Goal: Information Seeking & Learning: Find specific fact

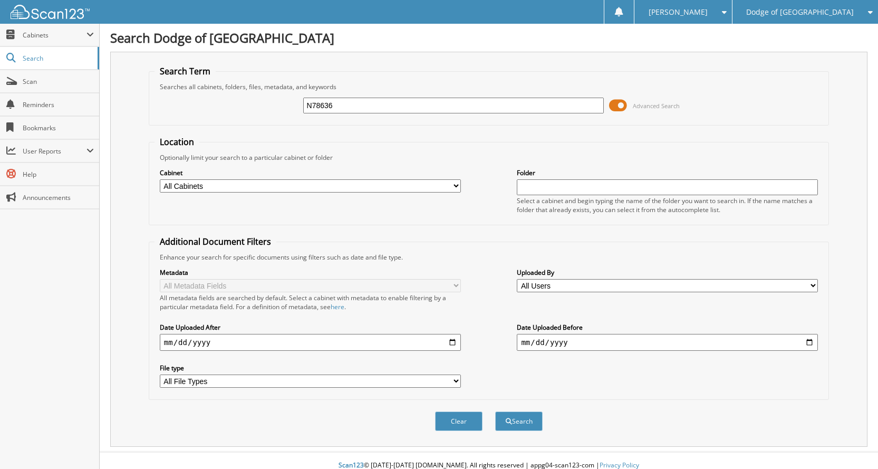
type input "N78636"
click at [495, 411] on button "Search" at bounding box center [518, 421] width 47 height 20
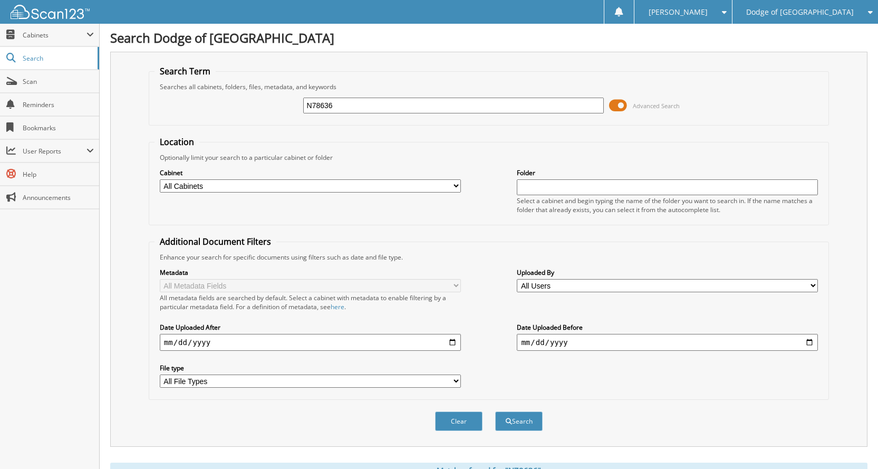
click at [624, 108] on span at bounding box center [618, 106] width 18 height 16
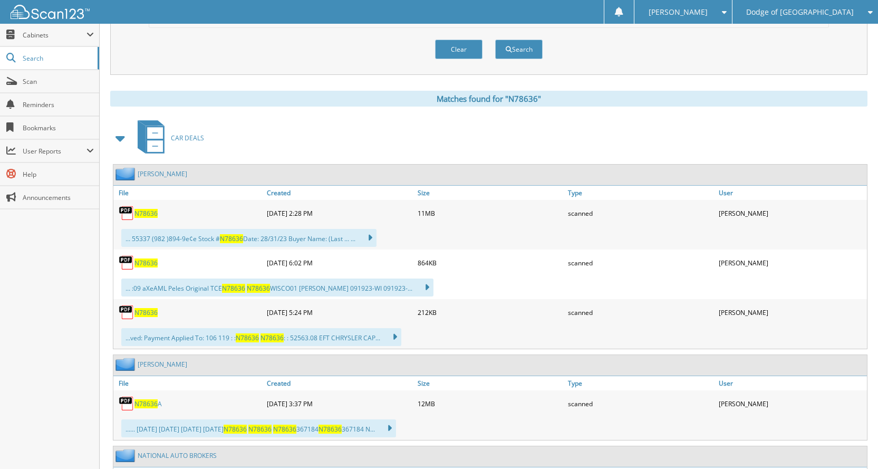
scroll to position [105, 0]
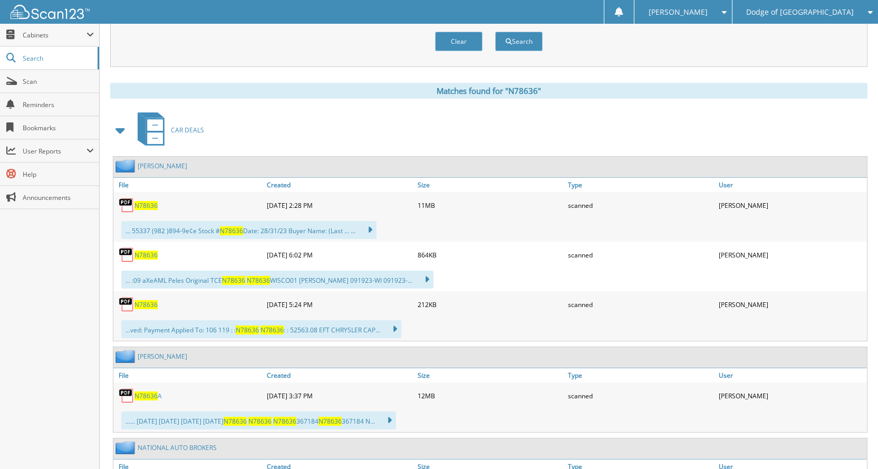
click at [139, 308] on span "N78636" at bounding box center [145, 304] width 23 height 9
click at [148, 256] on span "N78636" at bounding box center [145, 255] width 23 height 9
click at [145, 204] on span "N78636" at bounding box center [145, 205] width 23 height 9
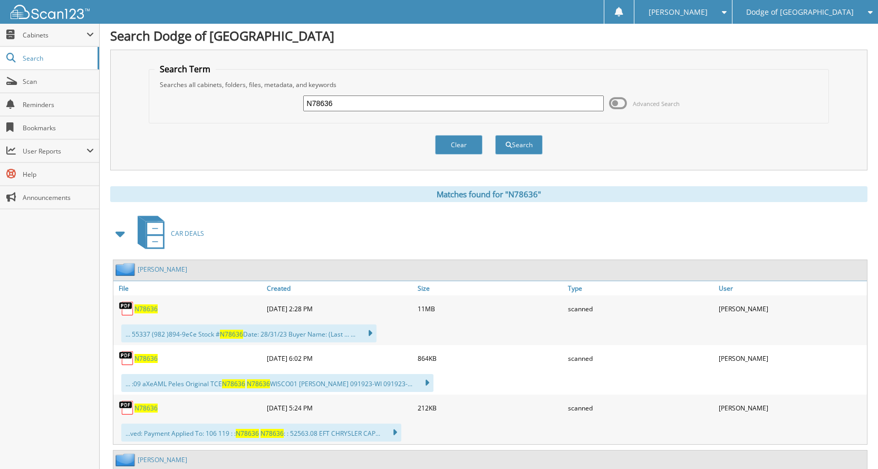
scroll to position [0, 0]
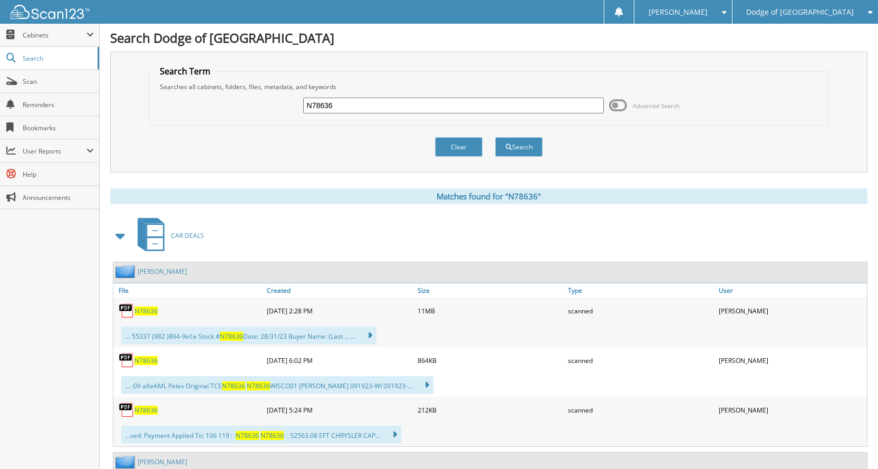
drag, startPoint x: 400, startPoint y: 104, endPoint x: 197, endPoint y: 109, distance: 203.6
click at [197, 109] on div "N78636 Advanced Search" at bounding box center [489, 105] width 669 height 28
type input "N78638"
click at [495, 137] on button "Search" at bounding box center [518, 147] width 47 height 20
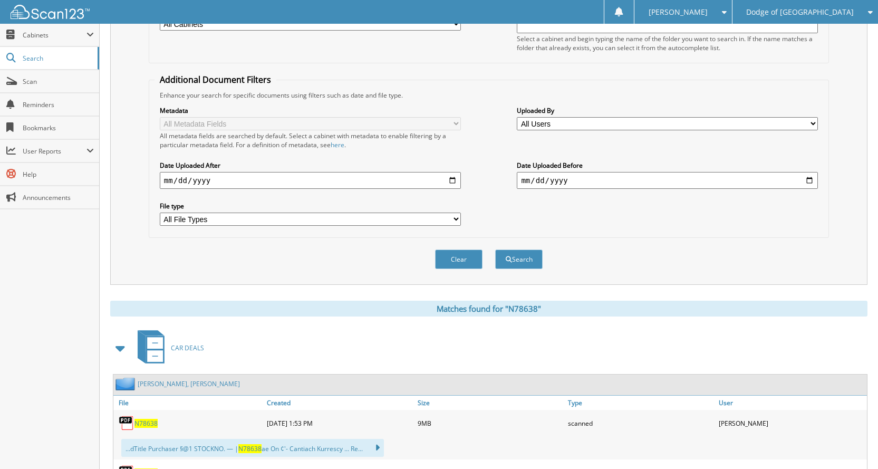
scroll to position [264, 0]
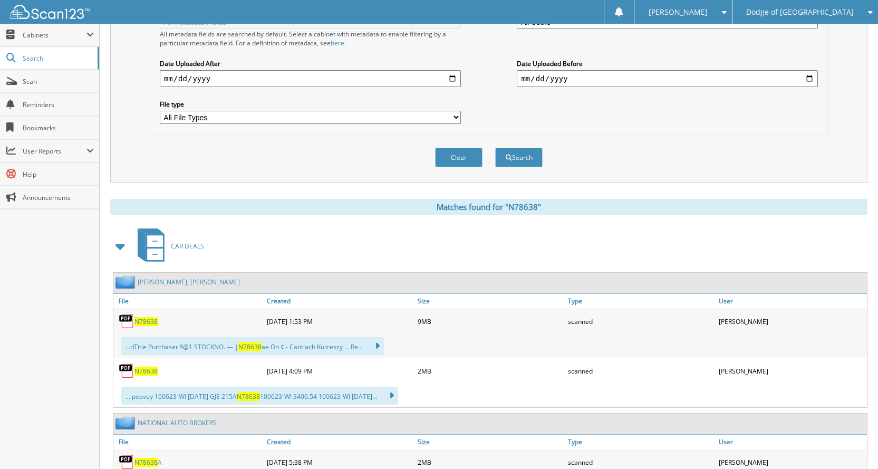
click at [149, 375] on span "N78638" at bounding box center [145, 371] width 23 height 9
click at [157, 370] on span "N78638" at bounding box center [145, 371] width 23 height 9
click at [149, 319] on span "N78638" at bounding box center [145, 321] width 23 height 9
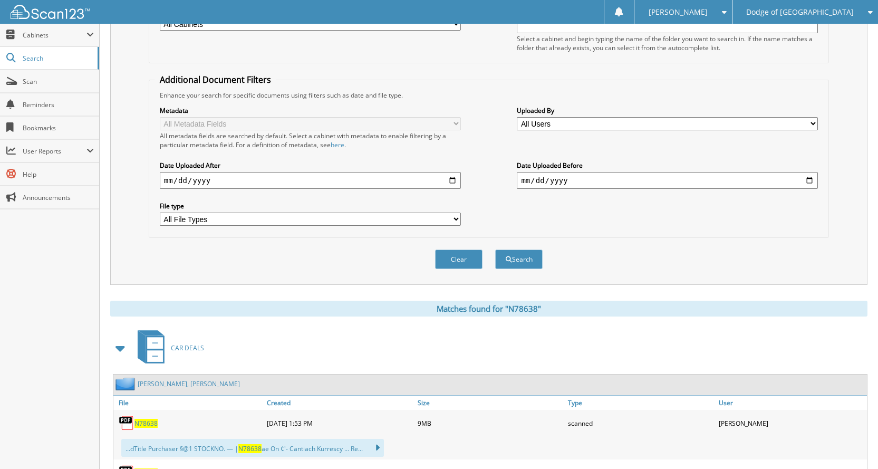
scroll to position [0, 0]
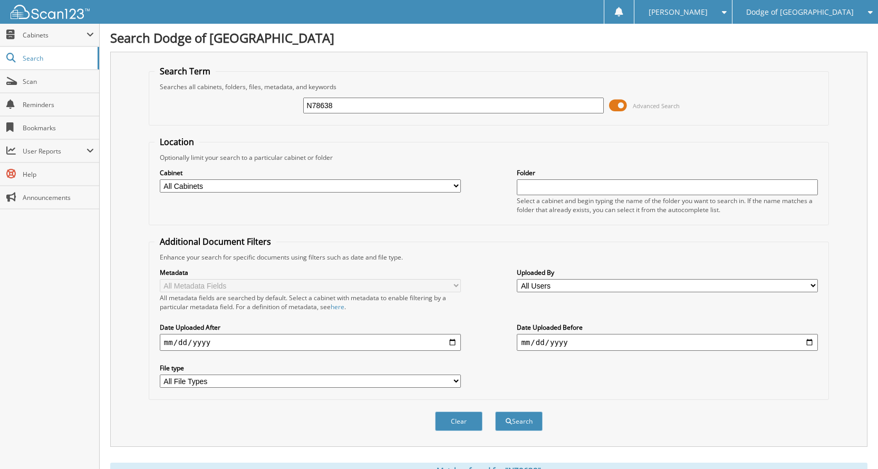
drag, startPoint x: 365, startPoint y: 105, endPoint x: 281, endPoint y: 100, distance: 84.0
click at [281, 100] on div "N78638 Advanced Search" at bounding box center [489, 105] width 669 height 28
type input "N78642"
click at [495, 411] on button "Search" at bounding box center [518, 421] width 47 height 20
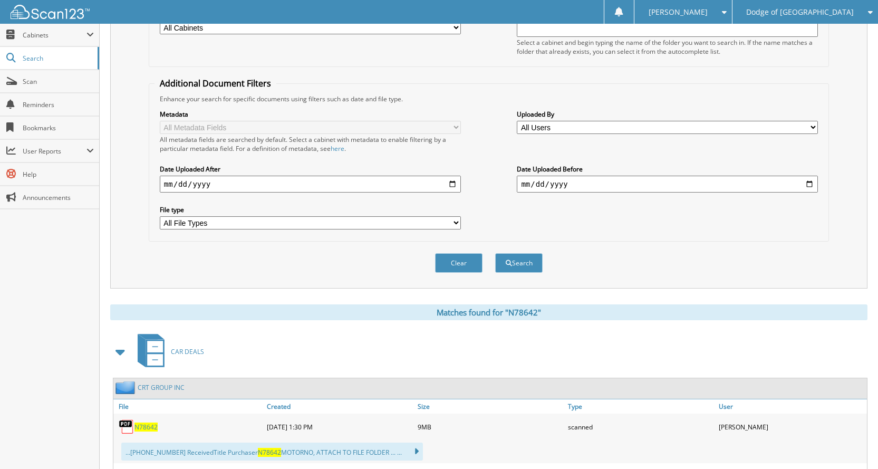
scroll to position [316, 0]
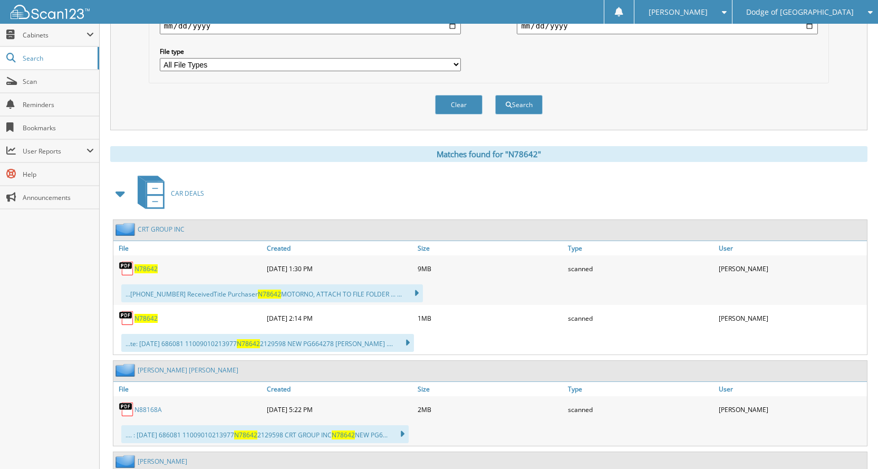
click at [139, 320] on span "N78642" at bounding box center [145, 318] width 23 height 9
click at [148, 315] on span "N78642" at bounding box center [145, 318] width 23 height 9
click at [143, 274] on div "N78642" at bounding box center [188, 268] width 151 height 21
click at [144, 269] on span "N78642" at bounding box center [145, 268] width 23 height 9
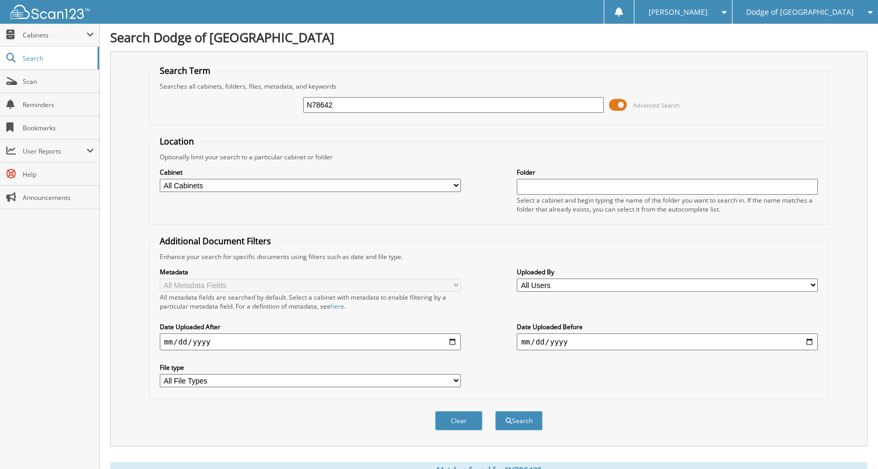
scroll to position [0, 0]
drag, startPoint x: 403, startPoint y: 112, endPoint x: 115, endPoint y: 84, distance: 289.4
click at [115, 84] on div "Search Term Searches all cabinets, folders, files, metadata, and keywords N7864…" at bounding box center [488, 249] width 757 height 395
type input "N78668"
click at [495, 411] on button "Search" at bounding box center [518, 421] width 47 height 20
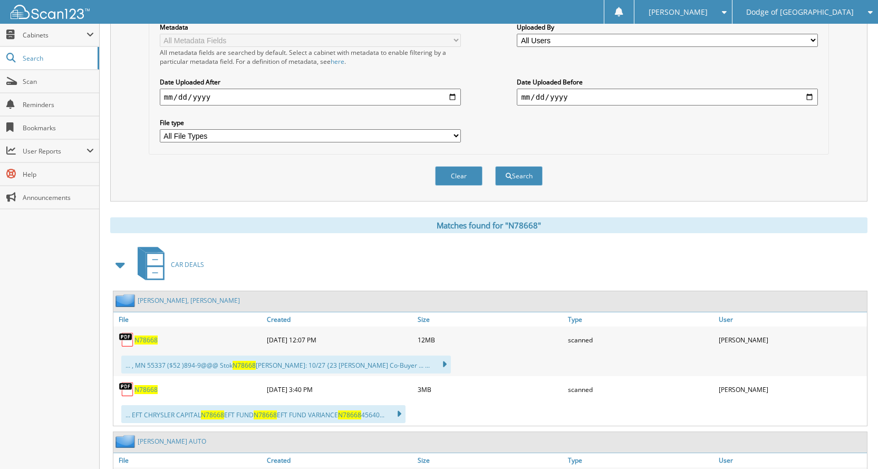
scroll to position [264, 0]
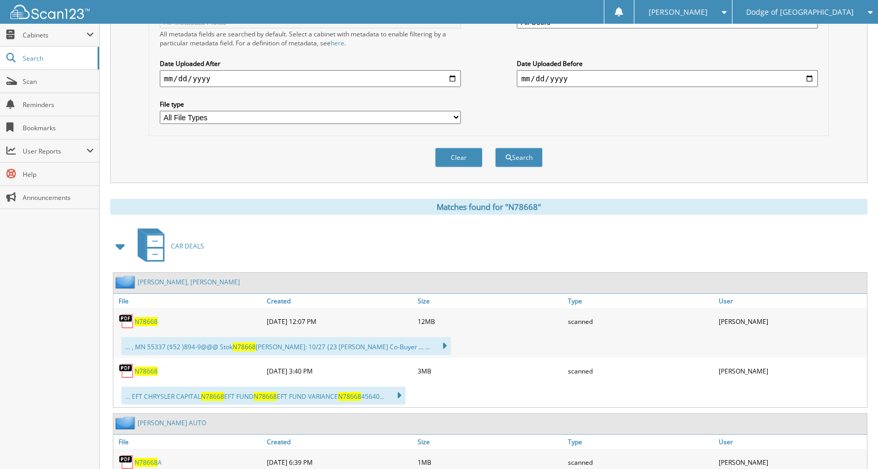
click at [146, 367] on span "N78668" at bounding box center [145, 371] width 23 height 9
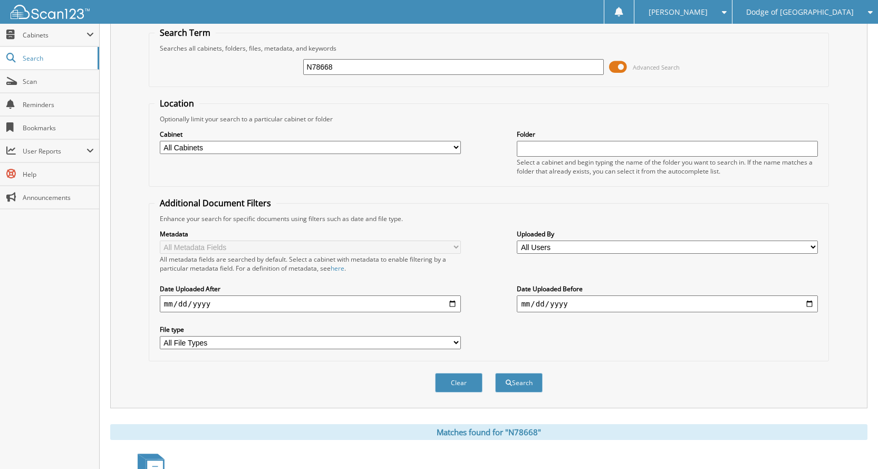
scroll to position [0, 0]
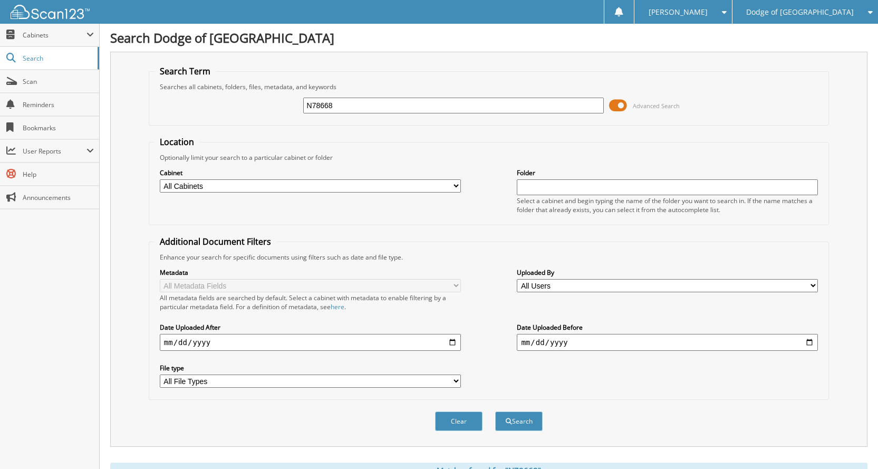
click at [619, 106] on span at bounding box center [618, 106] width 18 height 16
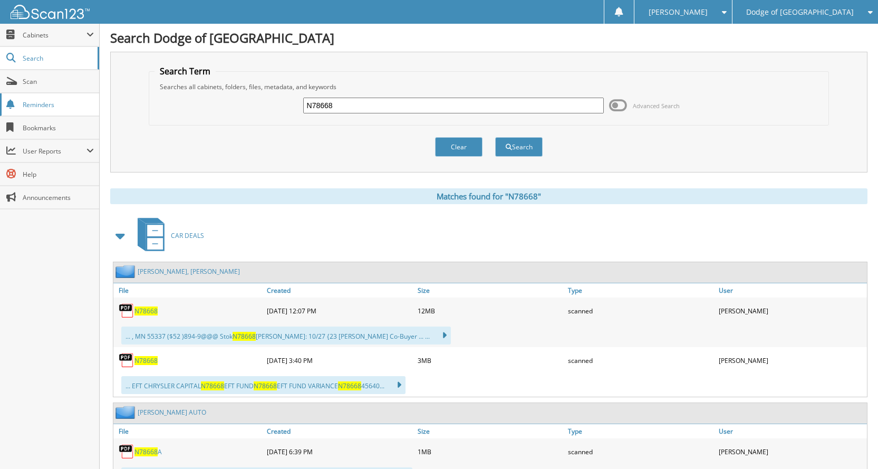
drag, startPoint x: 444, startPoint y: 101, endPoint x: 30, endPoint y: 94, distance: 414.1
type input "N79305"
click at [495, 137] on button "Search" at bounding box center [518, 147] width 47 height 20
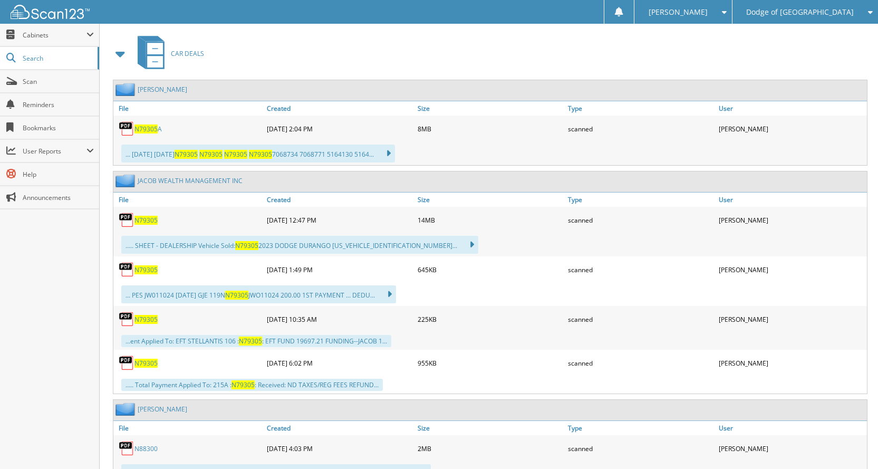
scroll to position [475, 0]
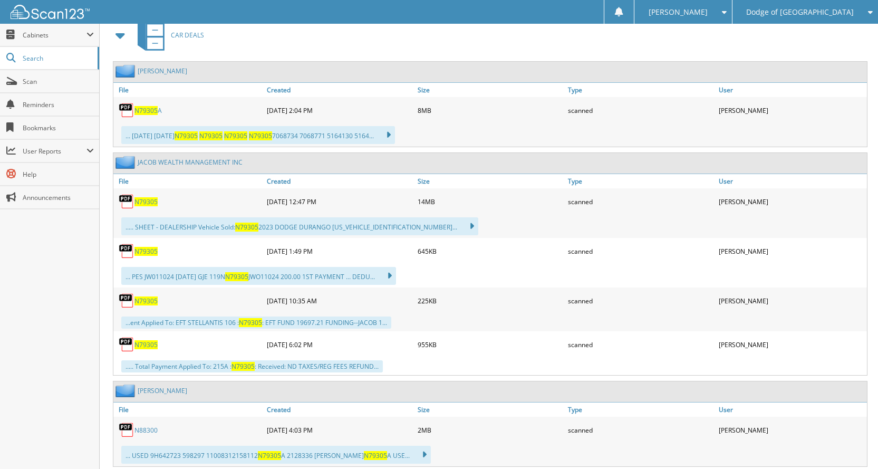
click at [145, 344] on span "N79305" at bounding box center [145, 344] width 23 height 9
click at [142, 301] on span "N79305" at bounding box center [145, 300] width 23 height 9
click at [150, 252] on span "N79305" at bounding box center [145, 251] width 23 height 9
click at [153, 204] on span "N79305" at bounding box center [145, 201] width 23 height 9
